Goal: Task Accomplishment & Management: Manage account settings

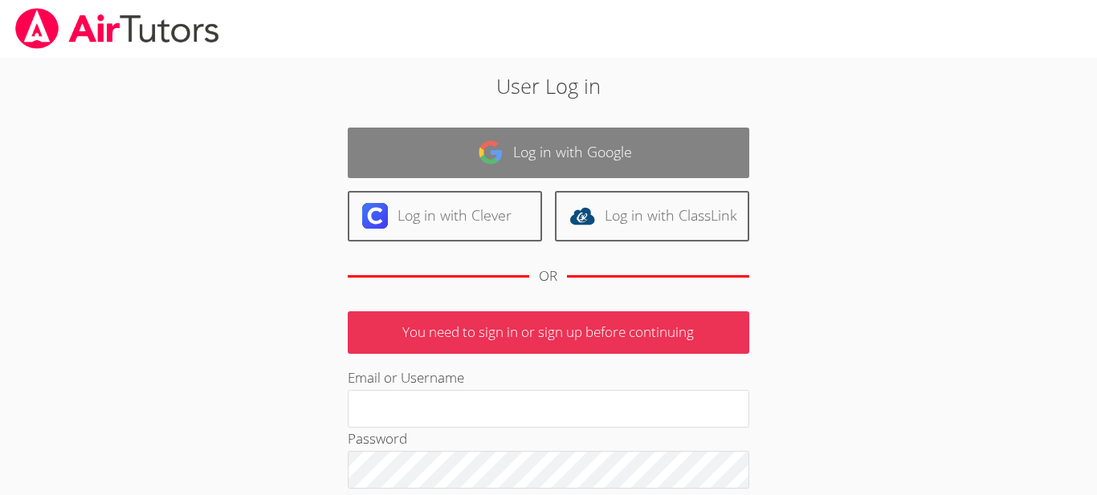
click at [559, 173] on link "Log in with Google" at bounding box center [548, 153] width 401 height 51
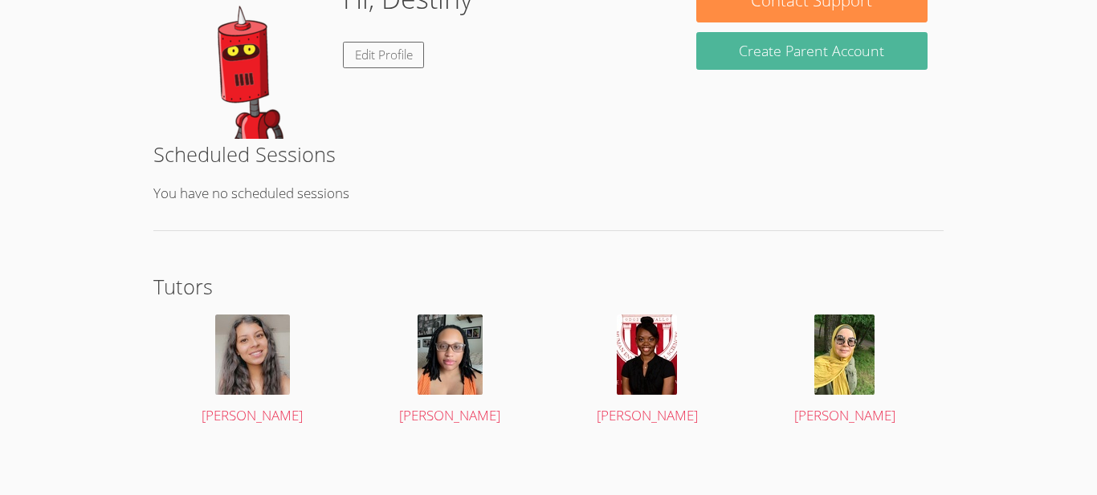
scroll to position [288, 0]
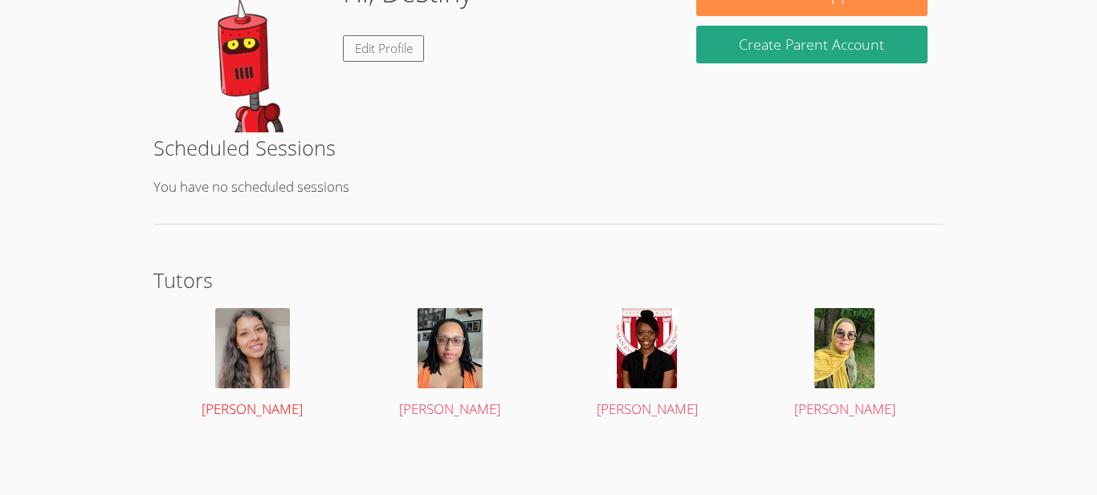
click at [234, 383] on img at bounding box center [252, 348] width 75 height 80
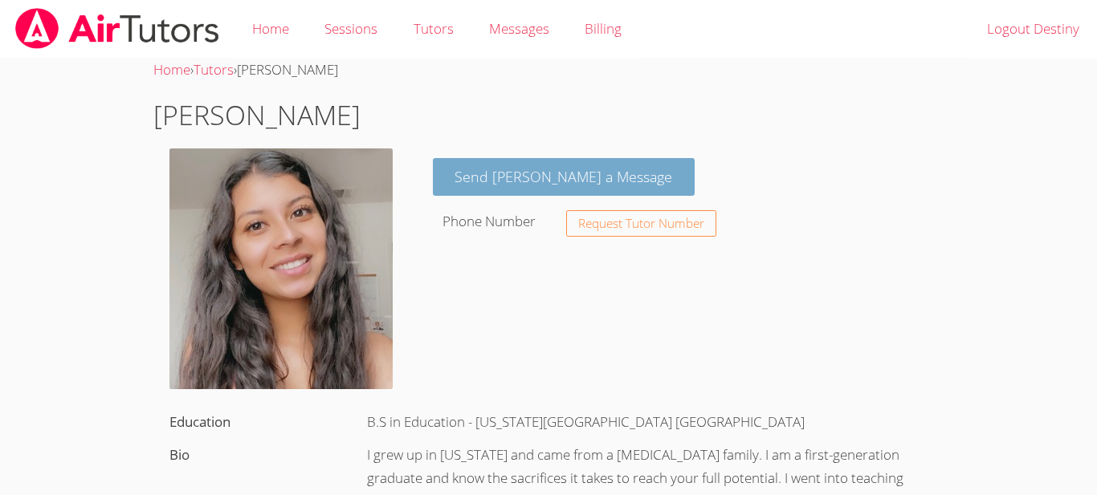
click at [603, 183] on link "Send [PERSON_NAME] a Message" at bounding box center [564, 177] width 263 height 38
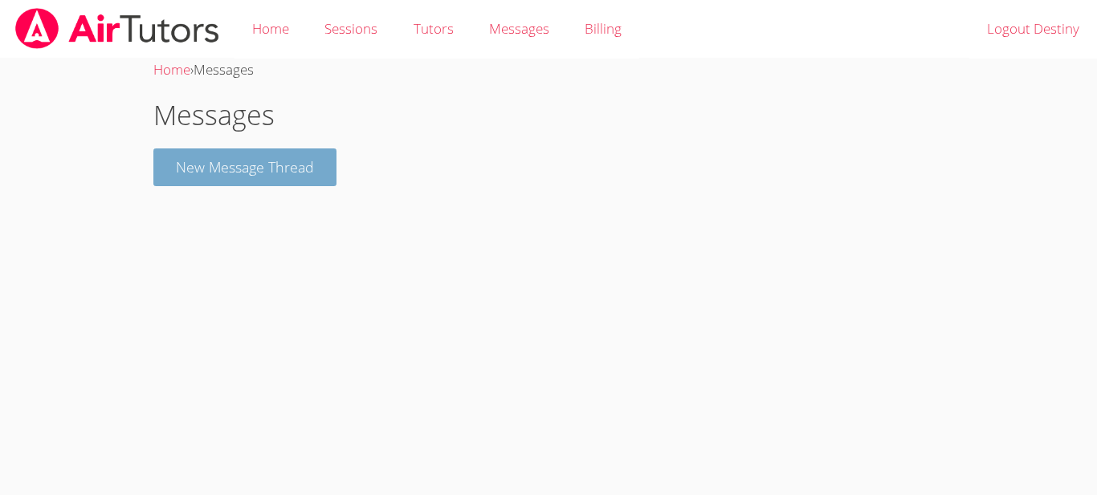
click at [299, 180] on button "New Message Thread" at bounding box center [244, 168] width 183 height 38
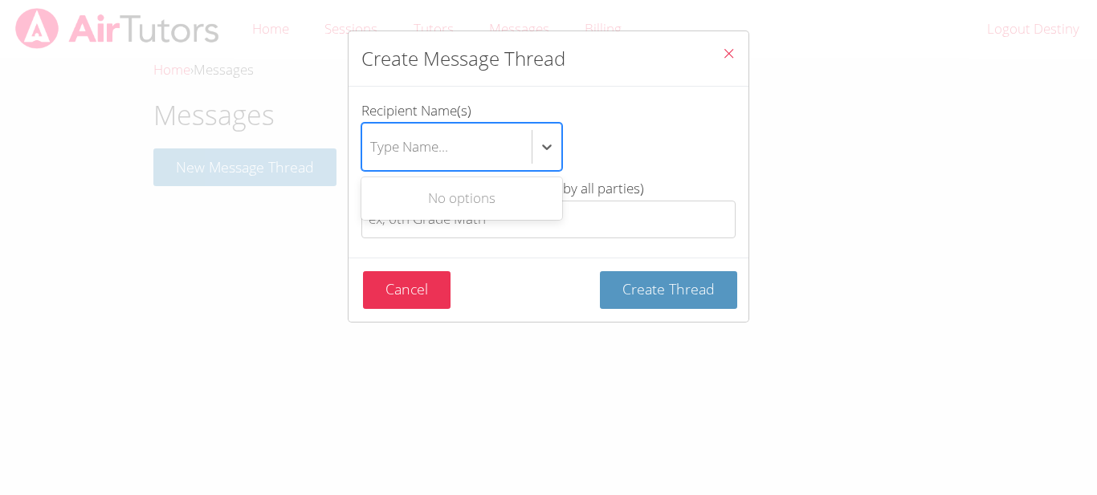
click at [479, 133] on div "Type Name..." at bounding box center [446, 147] width 169 height 47
click at [372, 133] on input "Recipient Name(s) Use Up and Down to choose options, press Enter to select the …" at bounding box center [371, 146] width 2 height 37
click at [556, 130] on div "btn solid blue btn-info" at bounding box center [547, 147] width 30 height 47
click at [372, 130] on input "Recipient Name(s) Use Up and Down to choose options, press Enter to select the …" at bounding box center [371, 146] width 2 height 37
click at [511, 140] on div "Type Name..." at bounding box center [446, 147] width 169 height 47
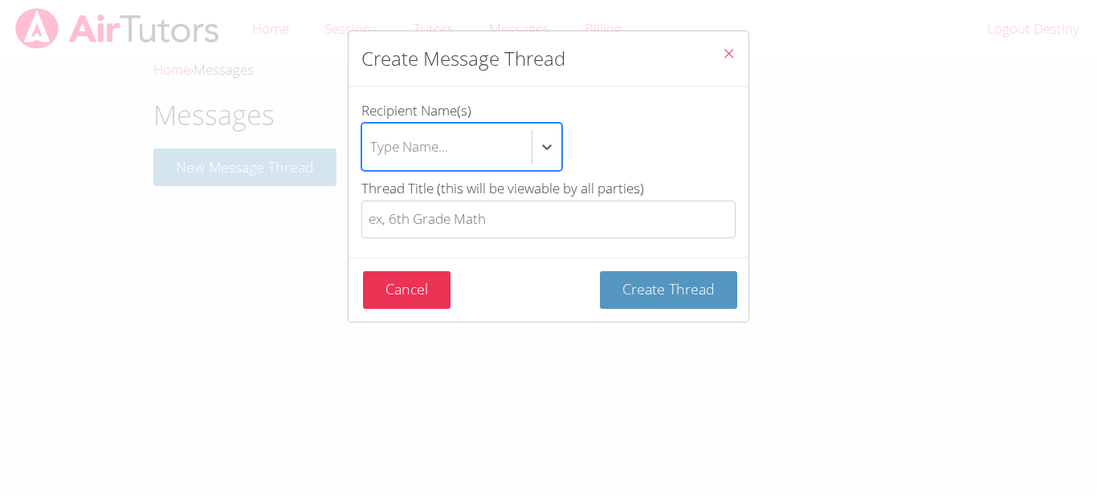
click at [372, 140] on input "Recipient Name(s) Select is focused ,type to refine list, press Down to open th…" at bounding box center [371, 146] width 2 height 37
click at [511, 140] on div "Type Name..." at bounding box center [446, 147] width 169 height 47
click at [372, 140] on input "Recipient Name(s) Select is focused ,type to refine list, press Down to open th…" at bounding box center [371, 146] width 2 height 37
type input "desti"
click at [671, 140] on div "Use Up and Down to choose options, press Enter to select the currently focused …" at bounding box center [548, 147] width 374 height 48
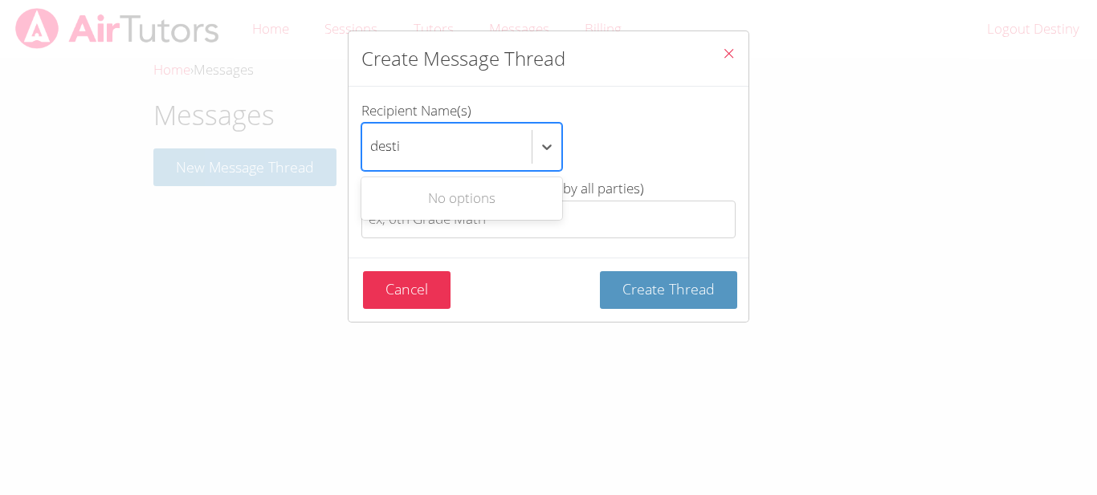
click at [401, 140] on input "desti" at bounding box center [385, 146] width 31 height 37
type input "u"
type input "n"
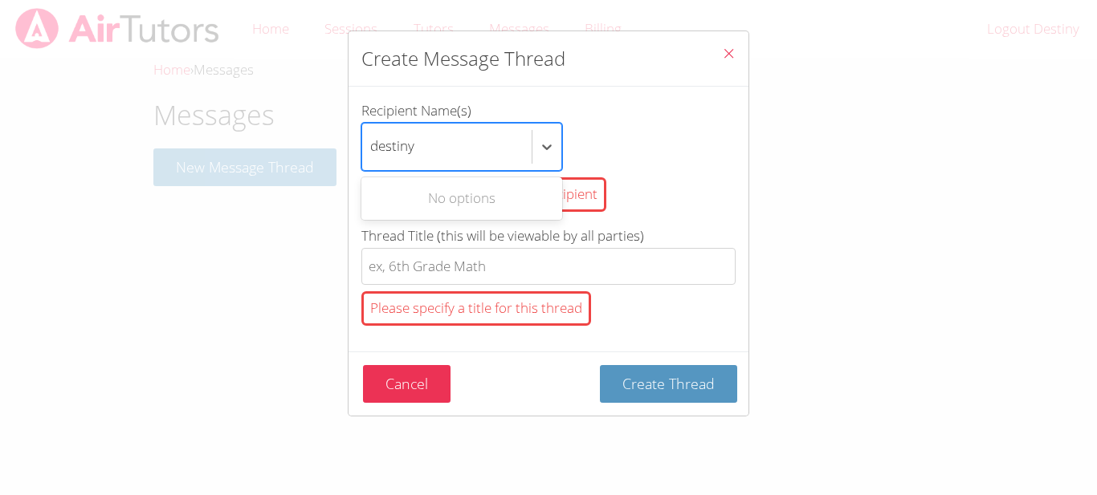
type input "destiny"
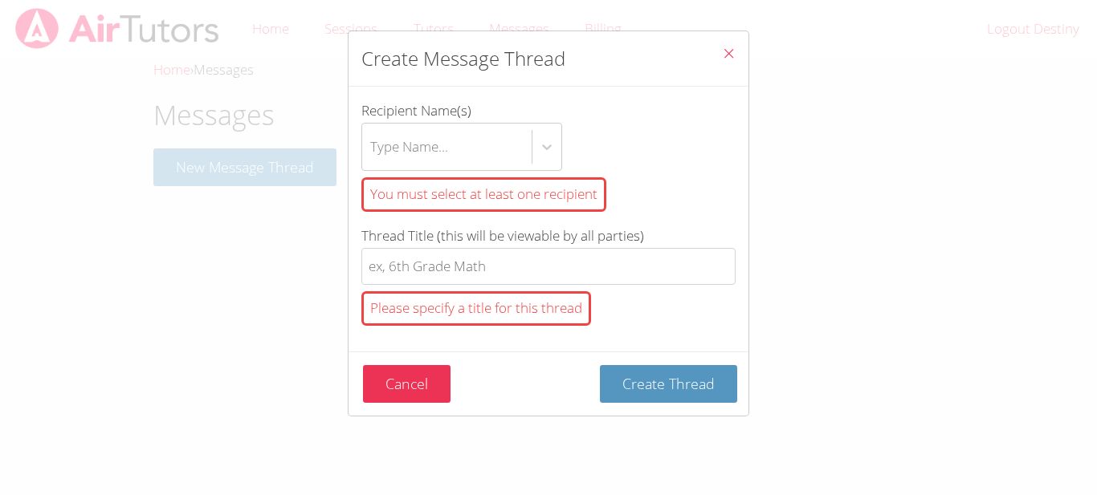
click at [597, 173] on div "You must select at least one recipient" at bounding box center [548, 194] width 374 height 47
click at [372, 165] on input "Recipient Name(s) Type Name... You must select at least one recipient" at bounding box center [371, 146] width 2 height 37
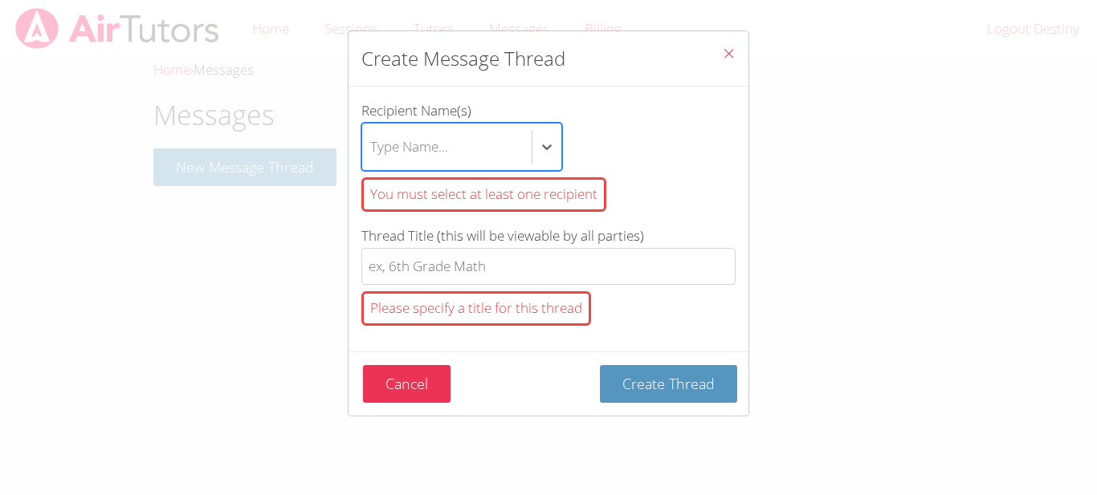
click at [513, 182] on div "You must select at least one recipient" at bounding box center [483, 194] width 245 height 35
click at [372, 165] on input "Recipient Name(s) option , deselected. Select is focused ,type to refine list, …" at bounding box center [371, 146] width 2 height 37
click at [512, 185] on div "You must select at least one recipient" at bounding box center [483, 194] width 245 height 35
click at [372, 165] on input "Recipient Name(s) option , deselected. Select is focused ,type to refine list, …" at bounding box center [371, 146] width 2 height 37
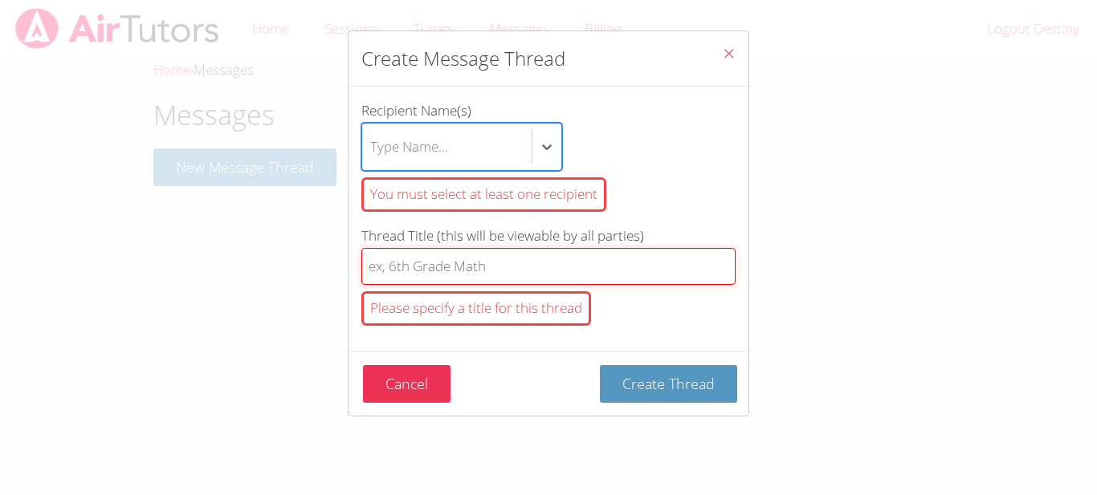
click at [503, 266] on input "Thread Title (this will be viewable by all parties) Please specify a title for …" at bounding box center [548, 267] width 374 height 38
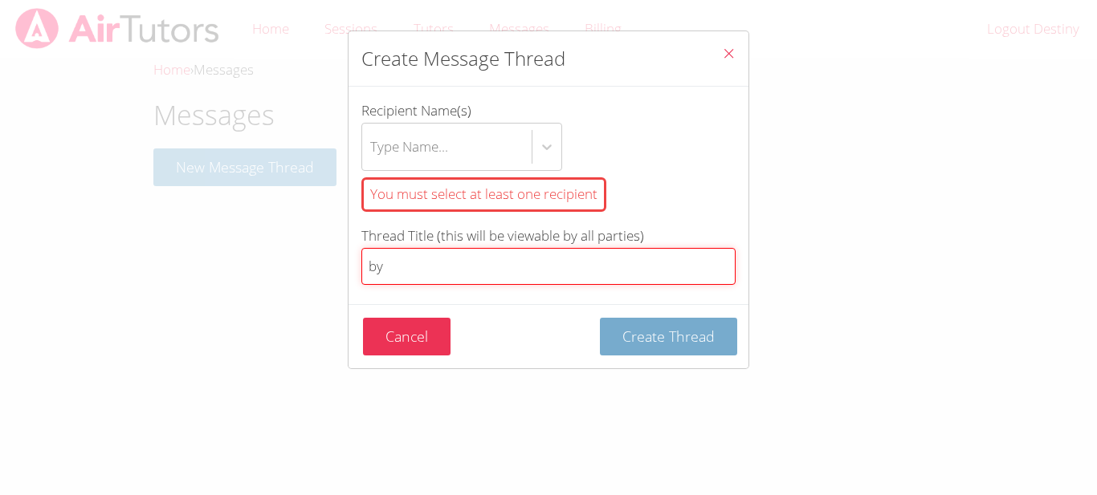
type input "by"
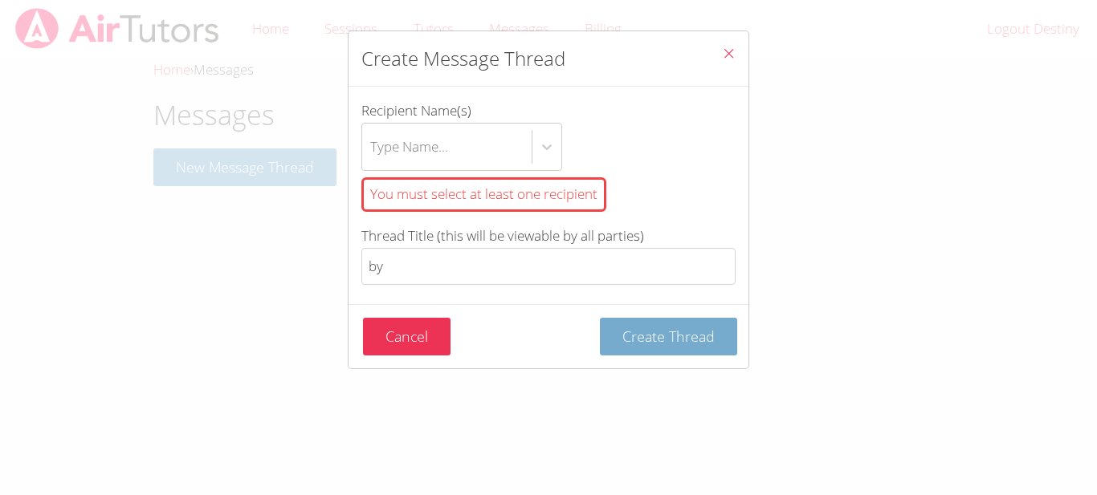
click at [668, 335] on span "Create Thread" at bounding box center [668, 336] width 92 height 19
click at [668, 336] on span "Create Thread" at bounding box center [668, 336] width 92 height 19
click at [727, 57] on icon "Close" at bounding box center [729, 54] width 14 height 14
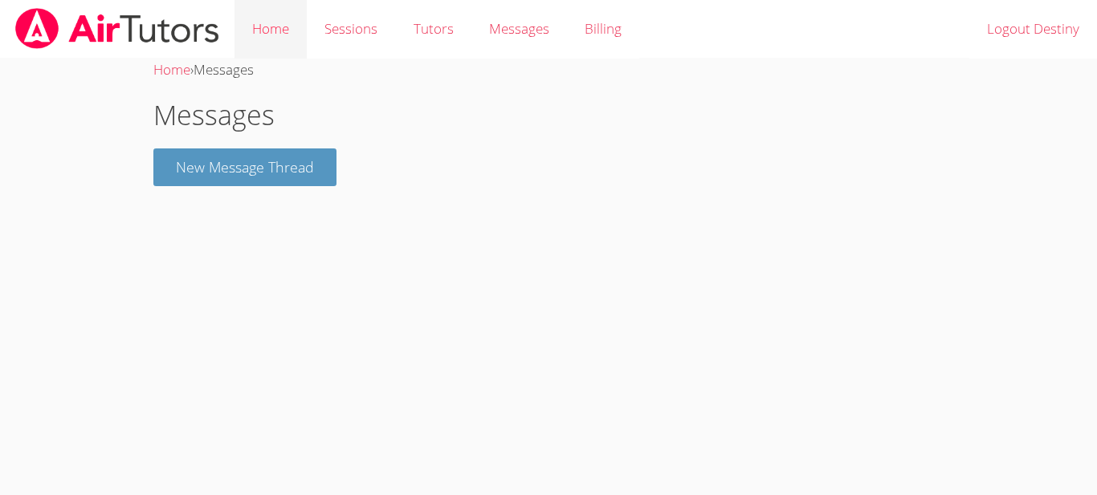
click at [239, 35] on link "Home" at bounding box center [270, 29] width 72 height 59
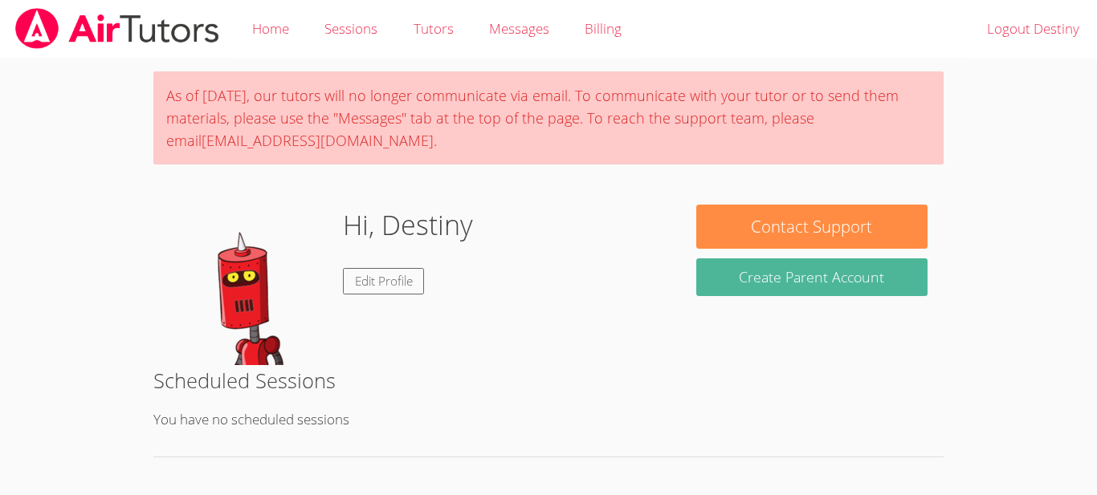
click at [783, 275] on button "Create Parent Account" at bounding box center [811, 278] width 231 height 38
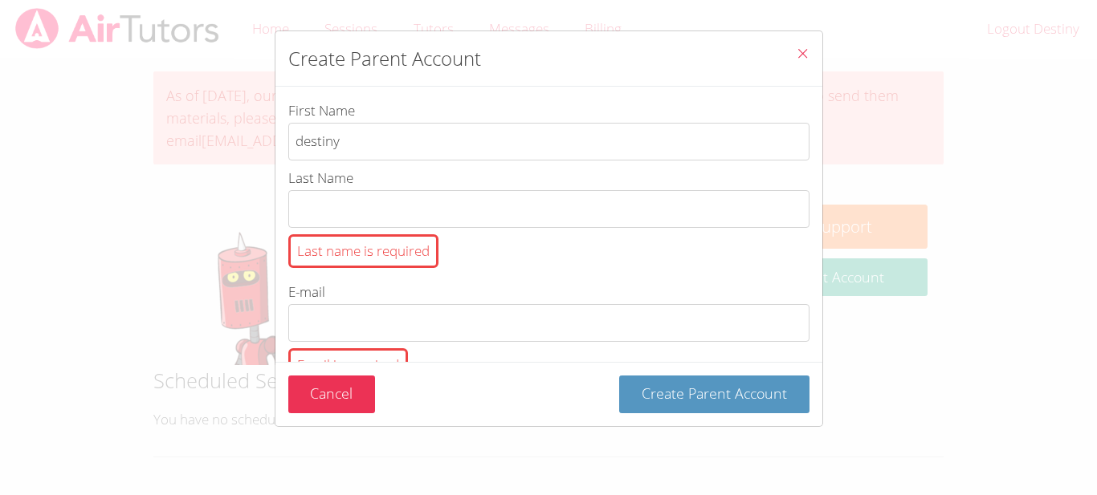
type input "destiny"
click at [474, 189] on label "Last Name Last name is required" at bounding box center [548, 221] width 521 height 108
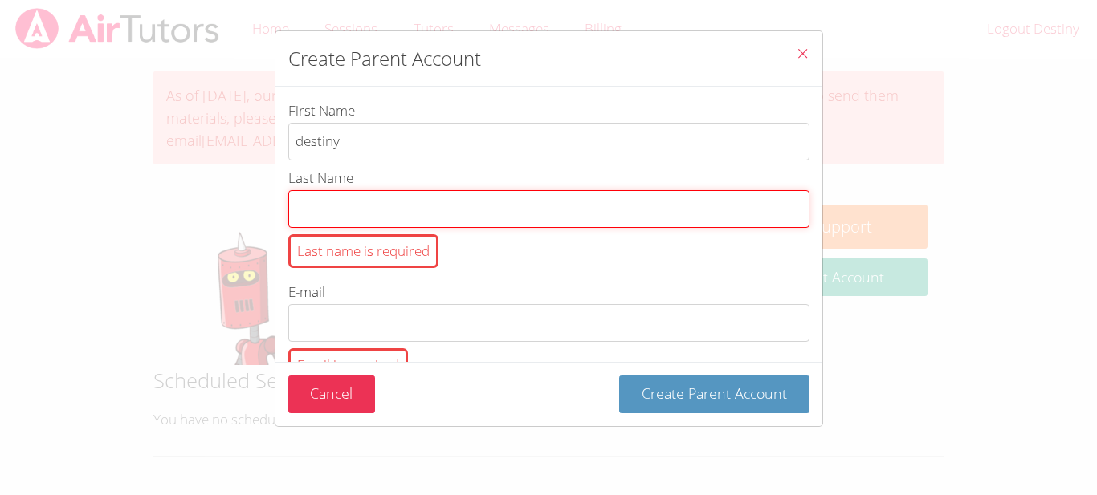
click at [474, 190] on input "Last Name Last name is required" at bounding box center [548, 209] width 521 height 38
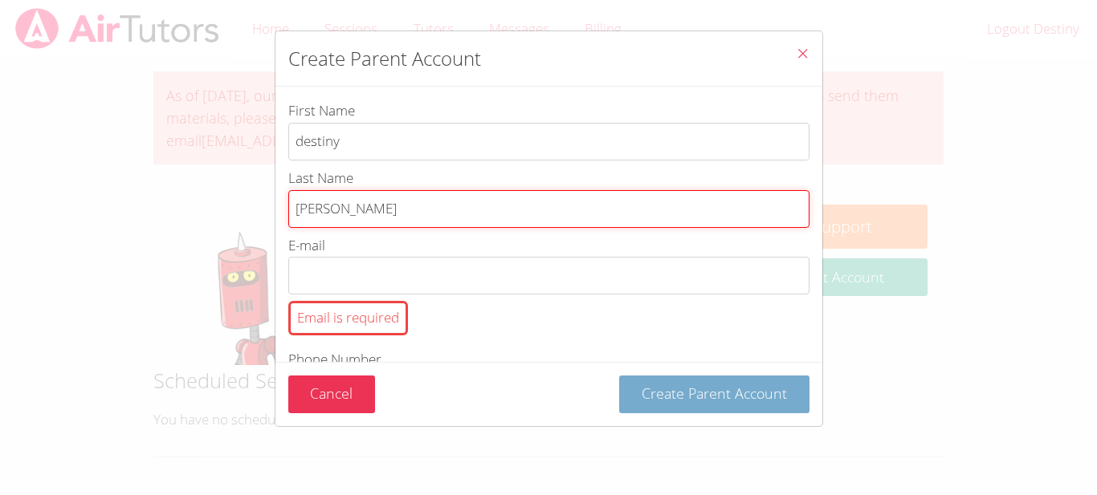
type input "[PERSON_NAME]"
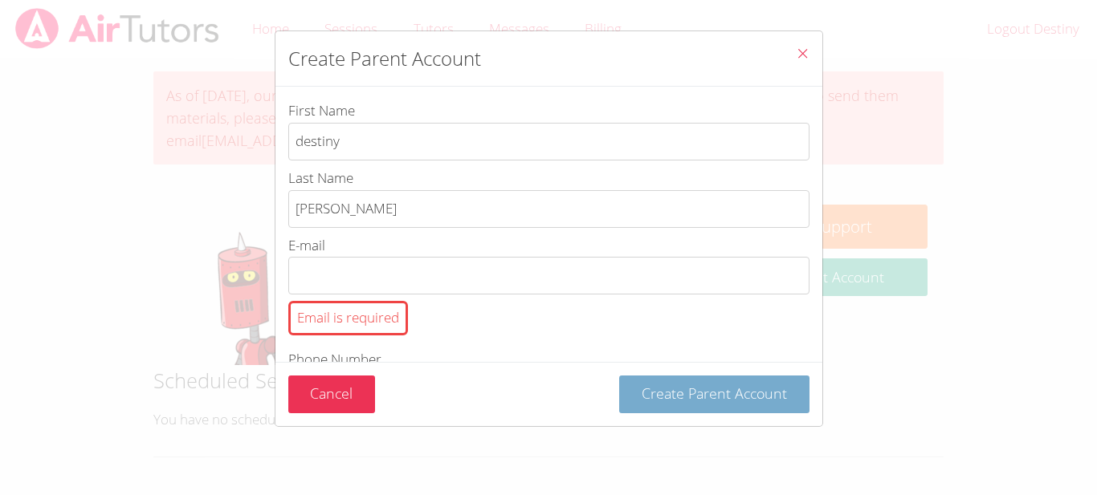
click at [724, 393] on span "Create Parent Account" at bounding box center [714, 393] width 145 height 19
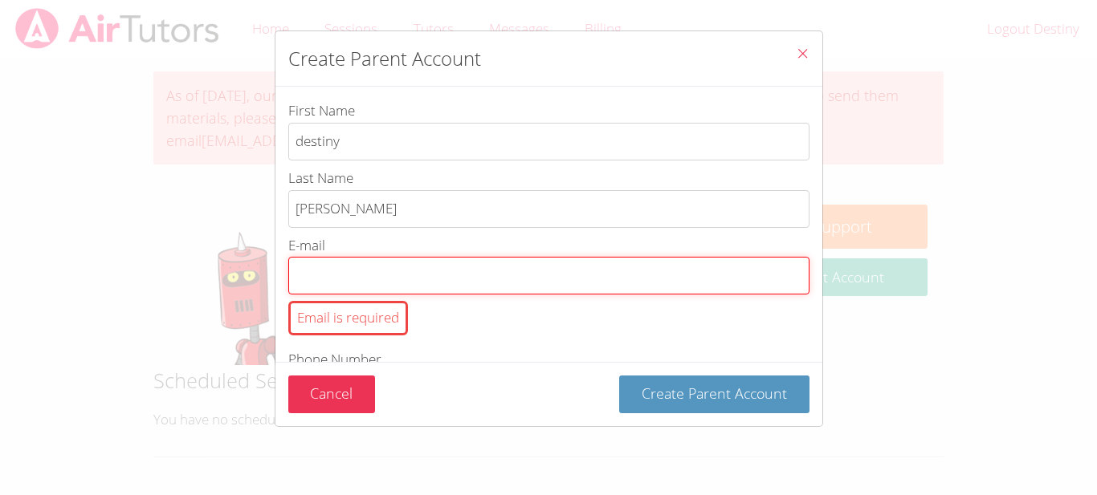
click at [394, 292] on input "E-mail Email is required" at bounding box center [548, 276] width 521 height 38
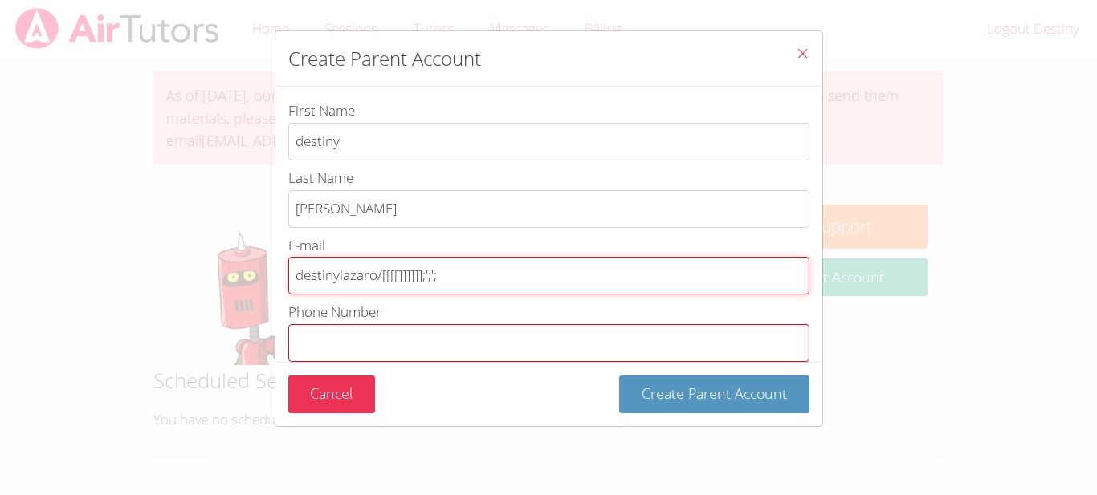
type input "destinylazaro/[[[[]]]]]];';';"
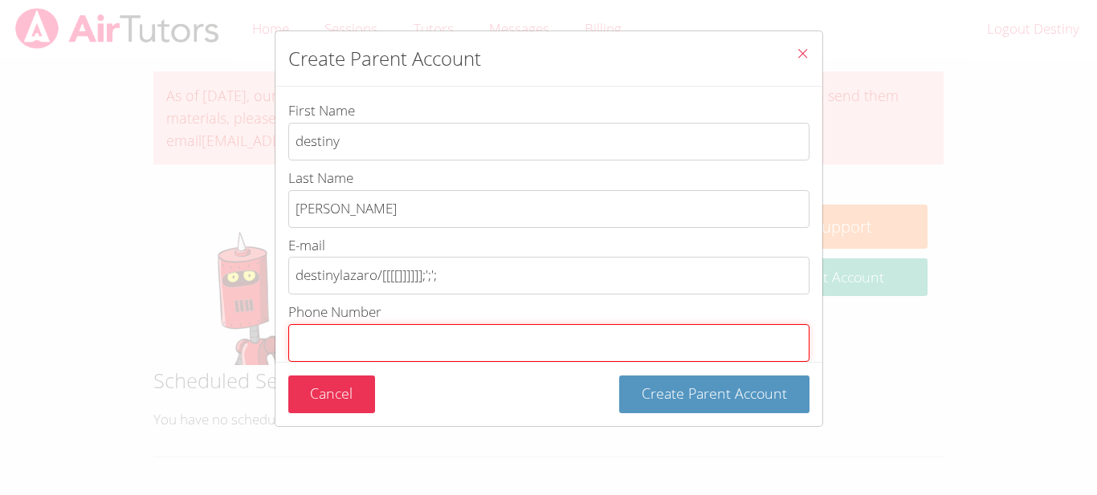
click at [694, 333] on input "Phone Number Phone number is required" at bounding box center [548, 343] width 521 height 38
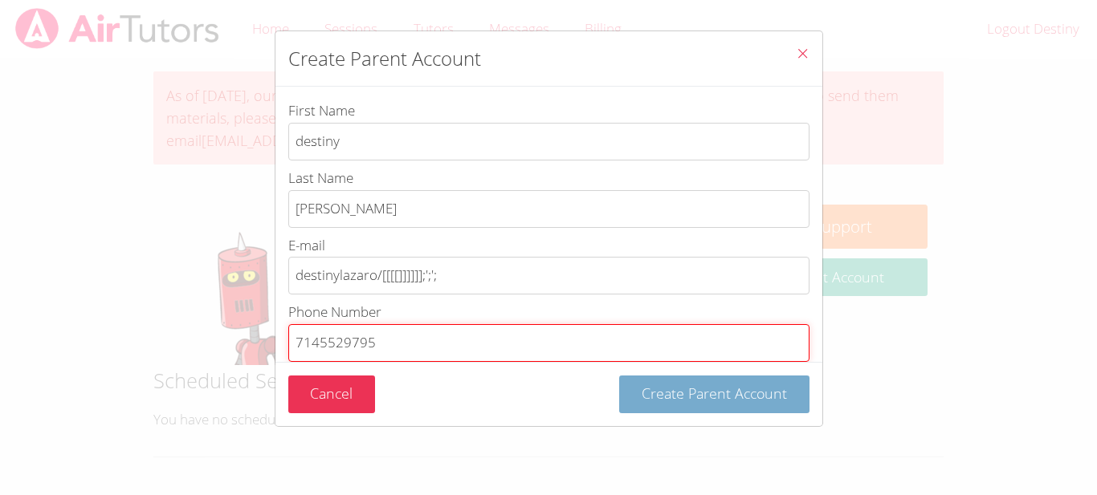
type input "7145529795"
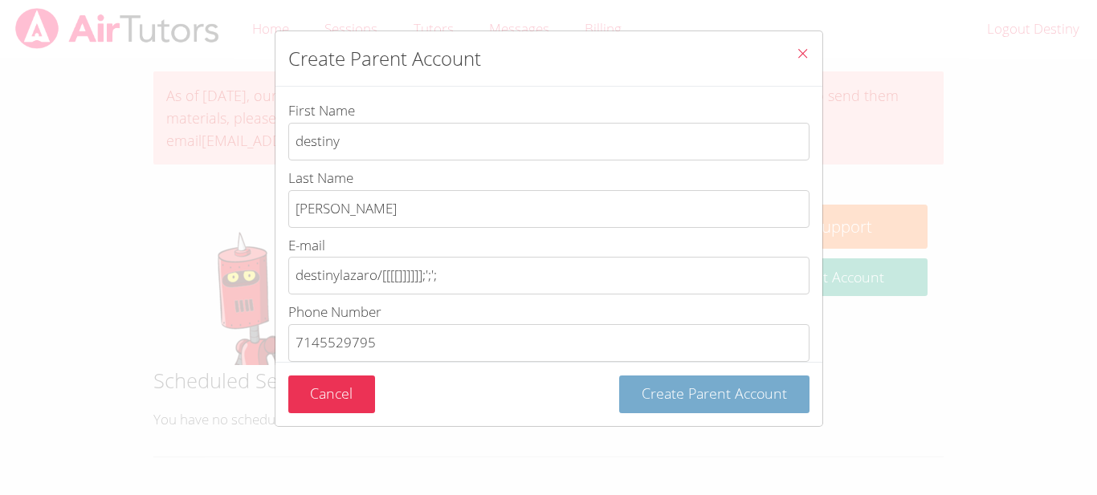
click at [739, 390] on span "Create Parent Account" at bounding box center [714, 393] width 145 height 19
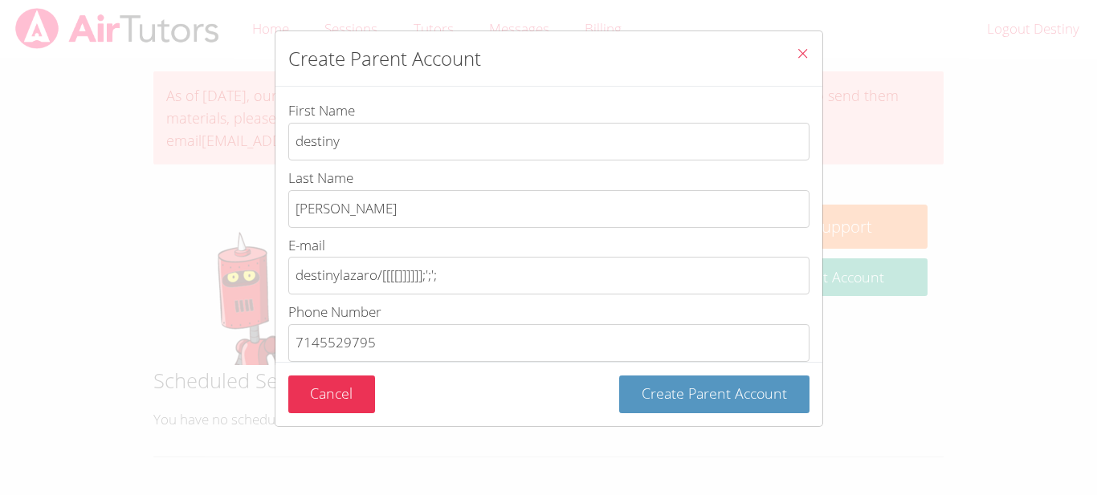
click at [799, 51] on icon "Close" at bounding box center [803, 54] width 14 height 14
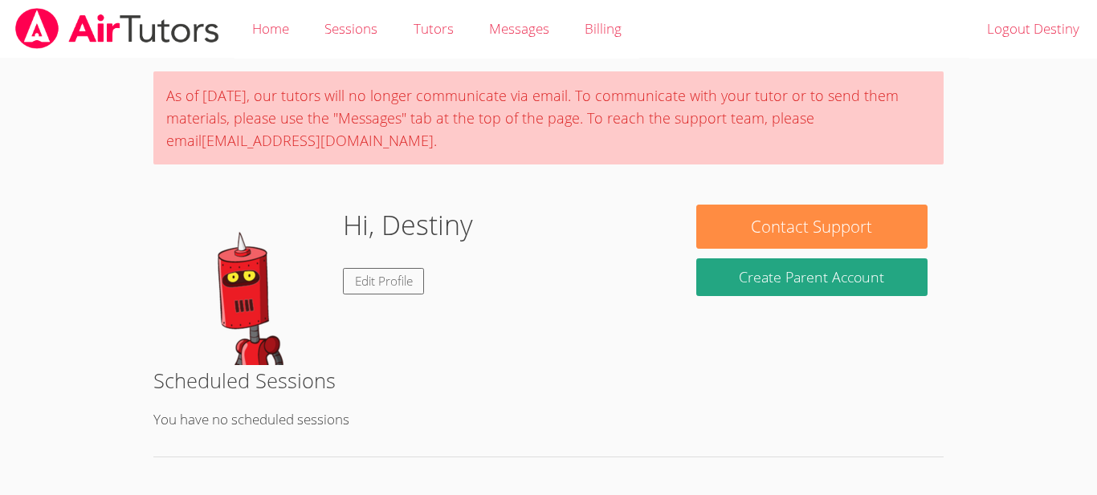
click at [390, 238] on h1 "Hi, Destiny" at bounding box center [408, 225] width 130 height 41
click at [390, 270] on link "Edit Profile" at bounding box center [384, 281] width 82 height 26
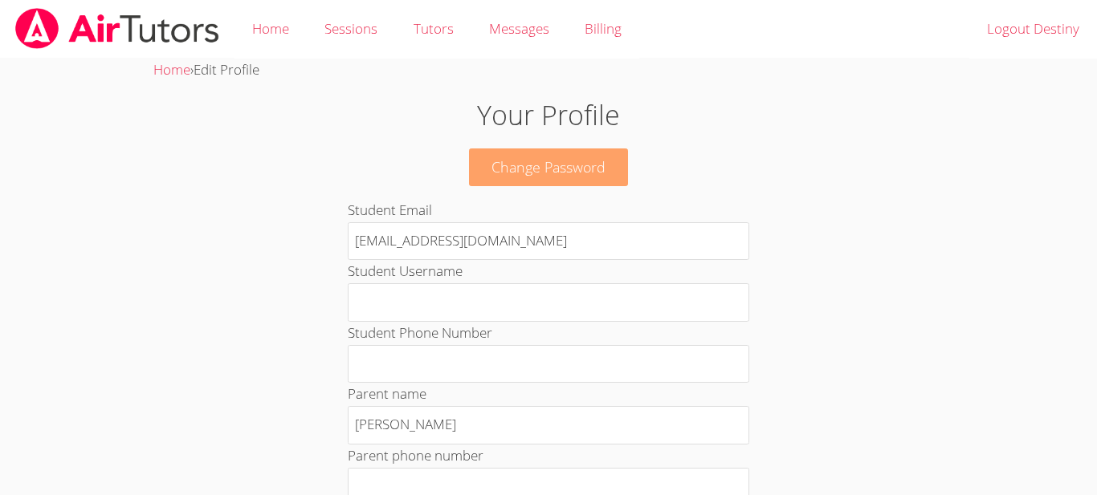
click at [486, 157] on link "Change Password" at bounding box center [548, 168] width 159 height 38
